Goal: Complete application form

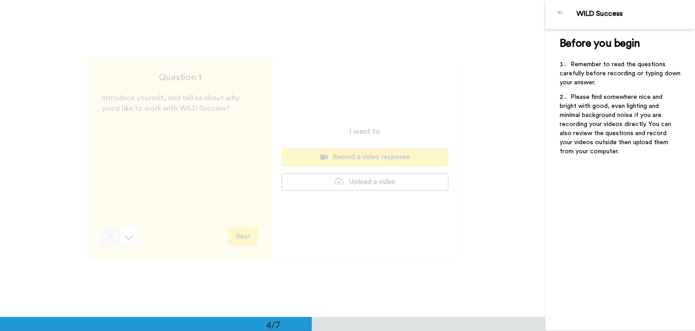
scroll to position [949, 0]
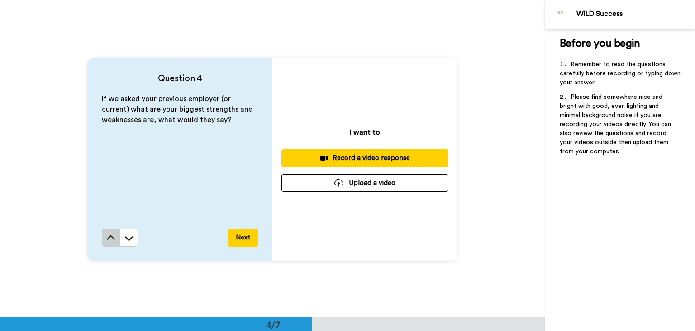
click at [102, 234] on button at bounding box center [111, 237] width 18 height 18
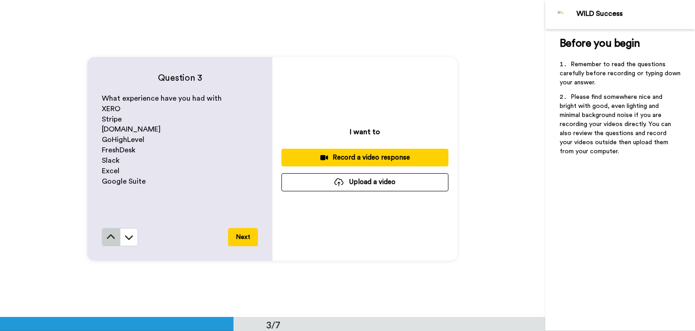
click at [105, 242] on button at bounding box center [111, 237] width 18 height 18
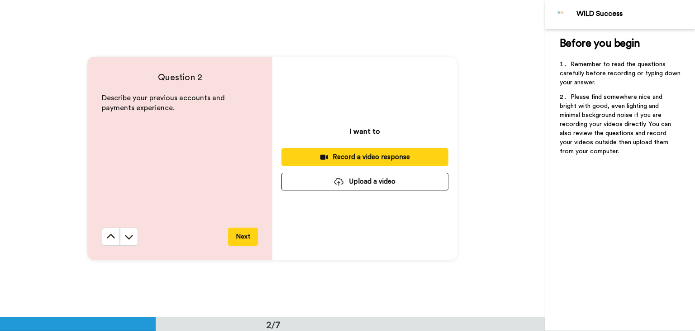
scroll to position [316, 0]
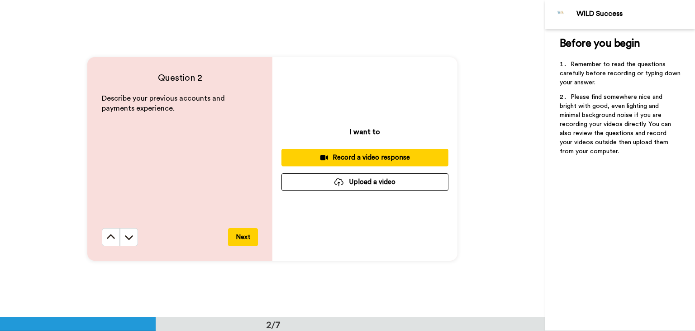
click at [105, 242] on button at bounding box center [111, 237] width 18 height 18
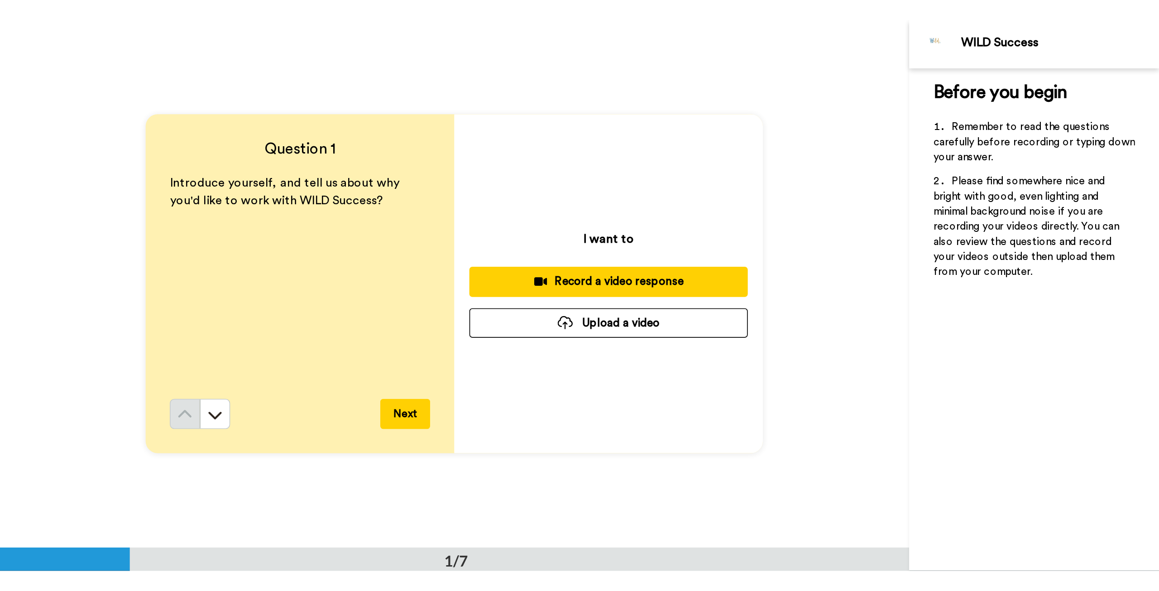
scroll to position [0, 0]
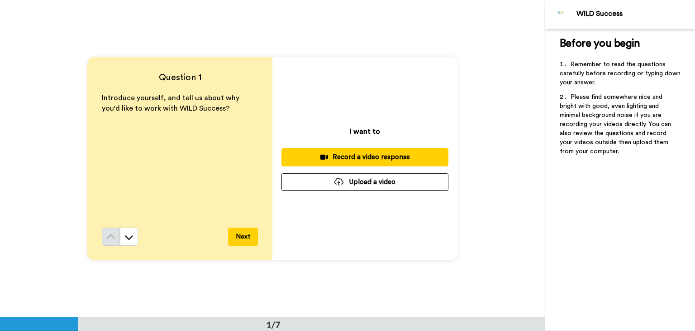
click at [362, 158] on div "Record a video response" at bounding box center [365, 157] width 153 height 10
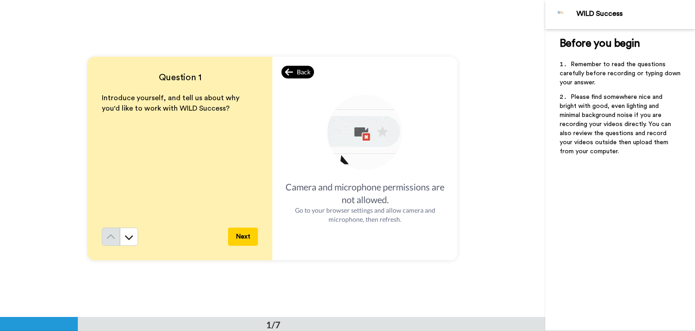
click at [290, 71] on icon at bounding box center [289, 72] width 8 height 7
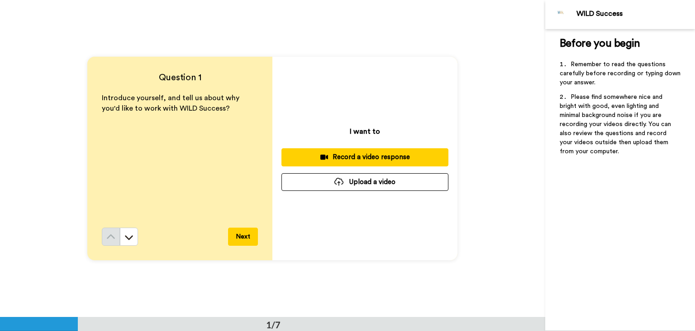
click at [341, 160] on div "Record a video response" at bounding box center [365, 157] width 153 height 10
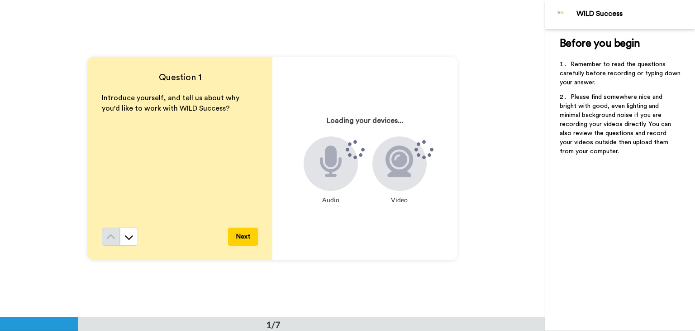
click at [21, 287] on div "Question 1 Introduce yourself, and tell us about why you'd like to work with WI…" at bounding box center [273, 158] width 546 height 316
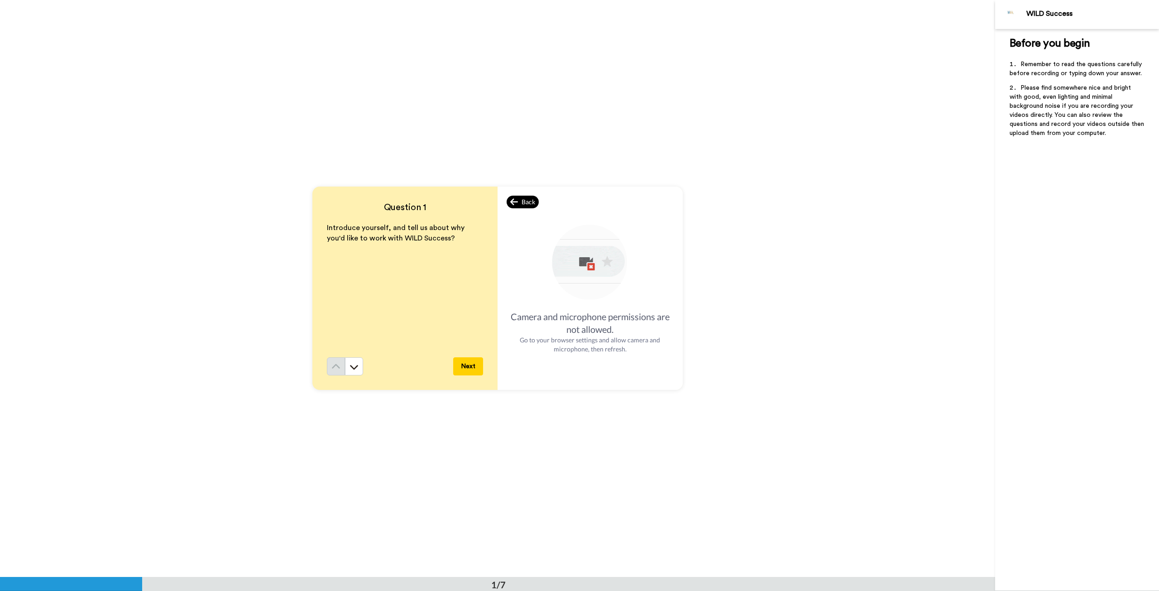
click at [522, 200] on span "Back" at bounding box center [529, 201] width 14 height 9
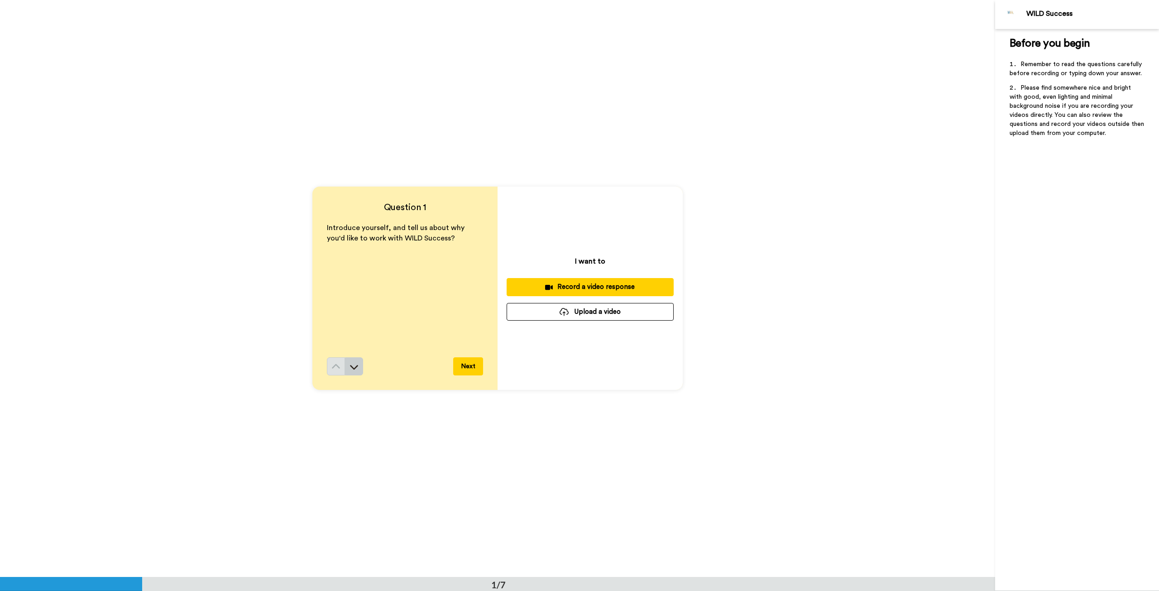
click at [352, 330] on button at bounding box center [354, 366] width 18 height 18
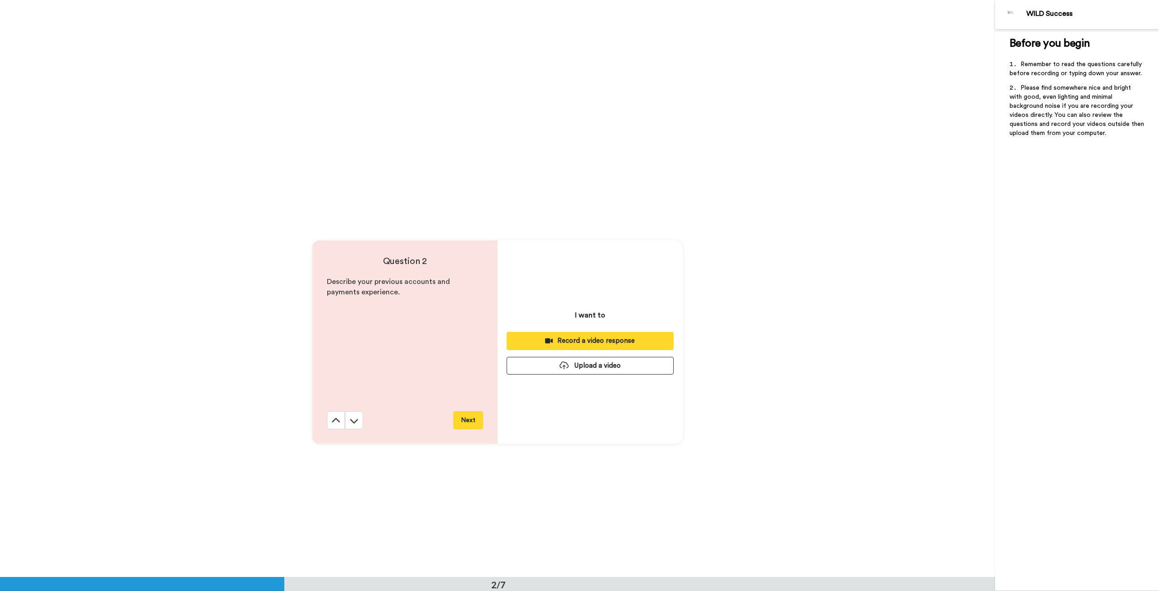
scroll to position [577, 0]
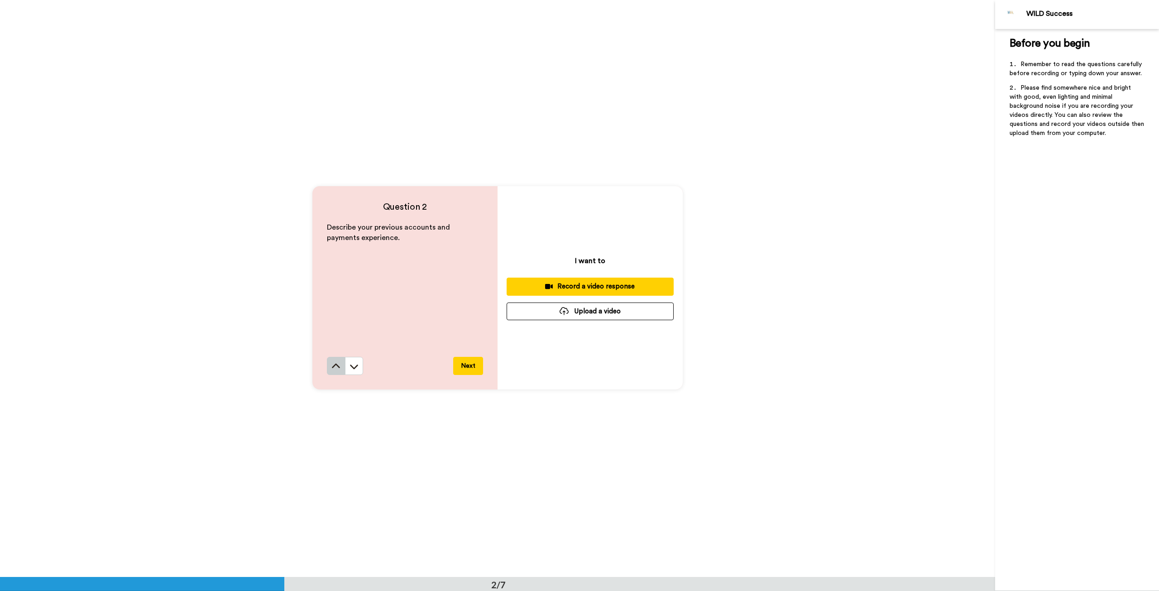
click at [331, 330] on icon at bounding box center [335, 366] width 9 height 9
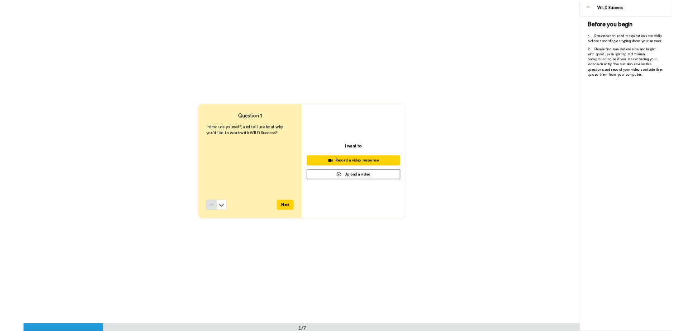
scroll to position [0, 0]
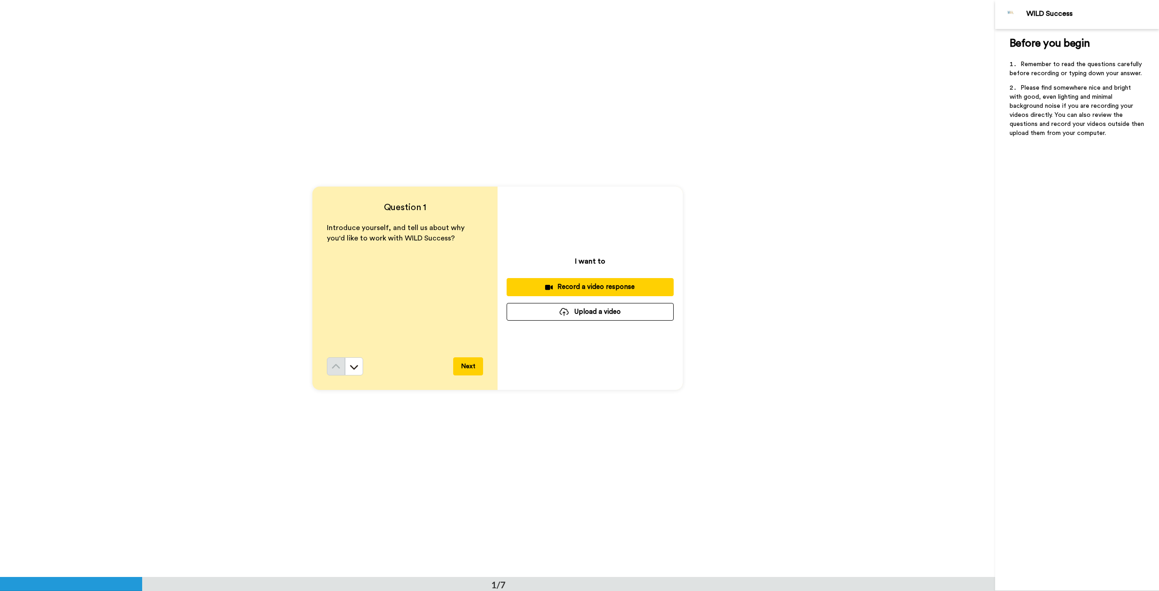
click at [593, 283] on div "Record a video response" at bounding box center [590, 287] width 153 height 10
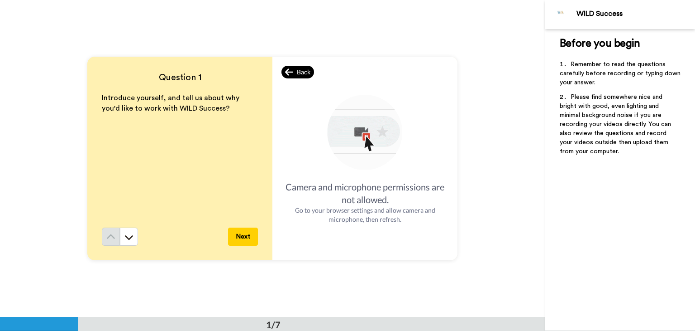
click at [285, 75] on icon at bounding box center [289, 71] width 8 height 9
